Goal: Navigation & Orientation: Go to known website

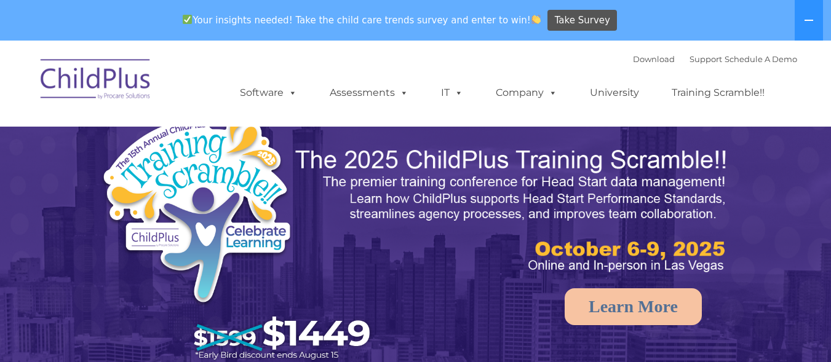
select select "MEDIUM"
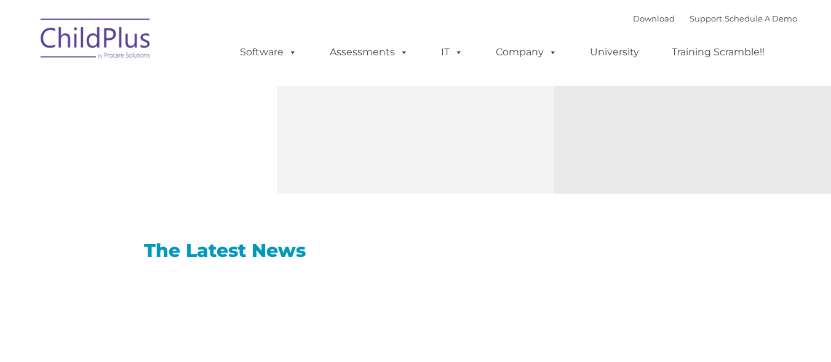
scroll to position [645, 0]
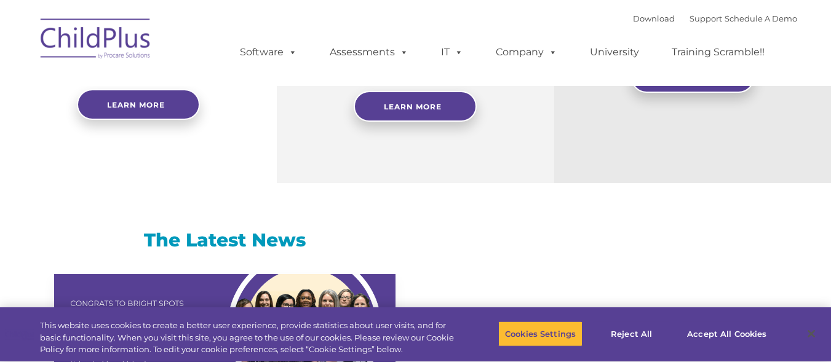
type input ""
select select "MEDIUM"
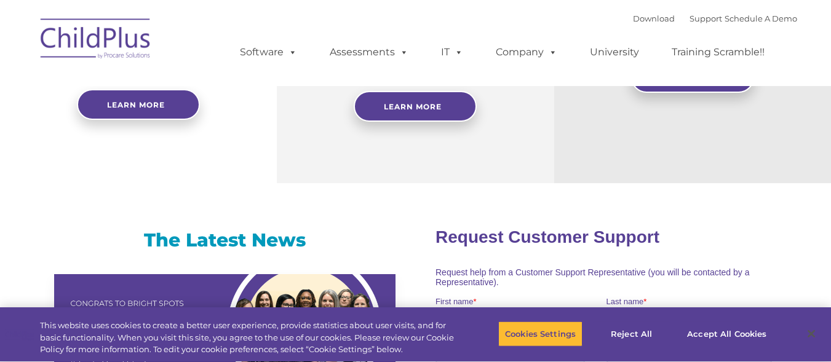
scroll to position [647, 0]
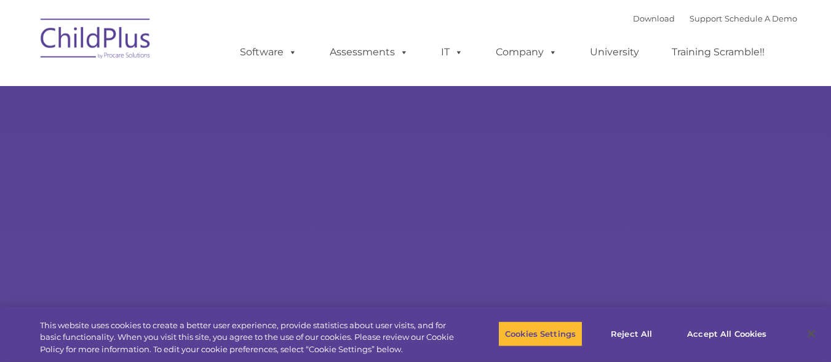
select select "MEDIUM"
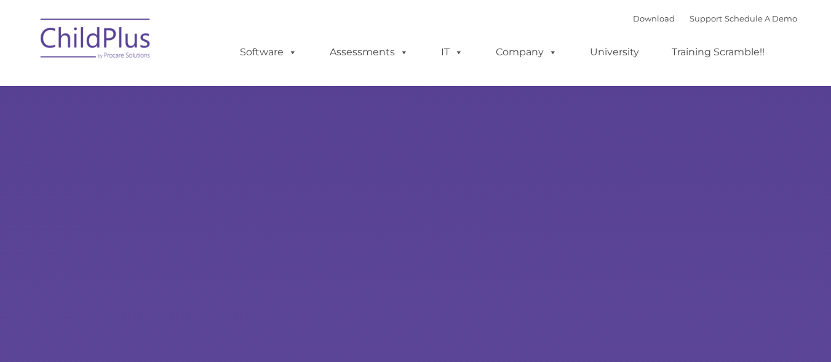
type input ""
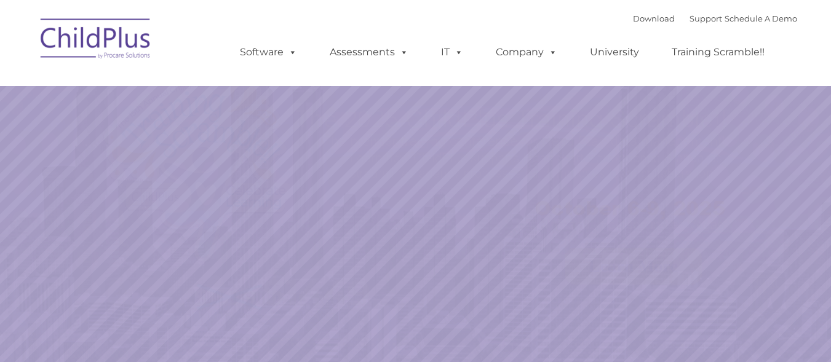
select select "MEDIUM"
